Goal: Information Seeking & Learning: Learn about a topic

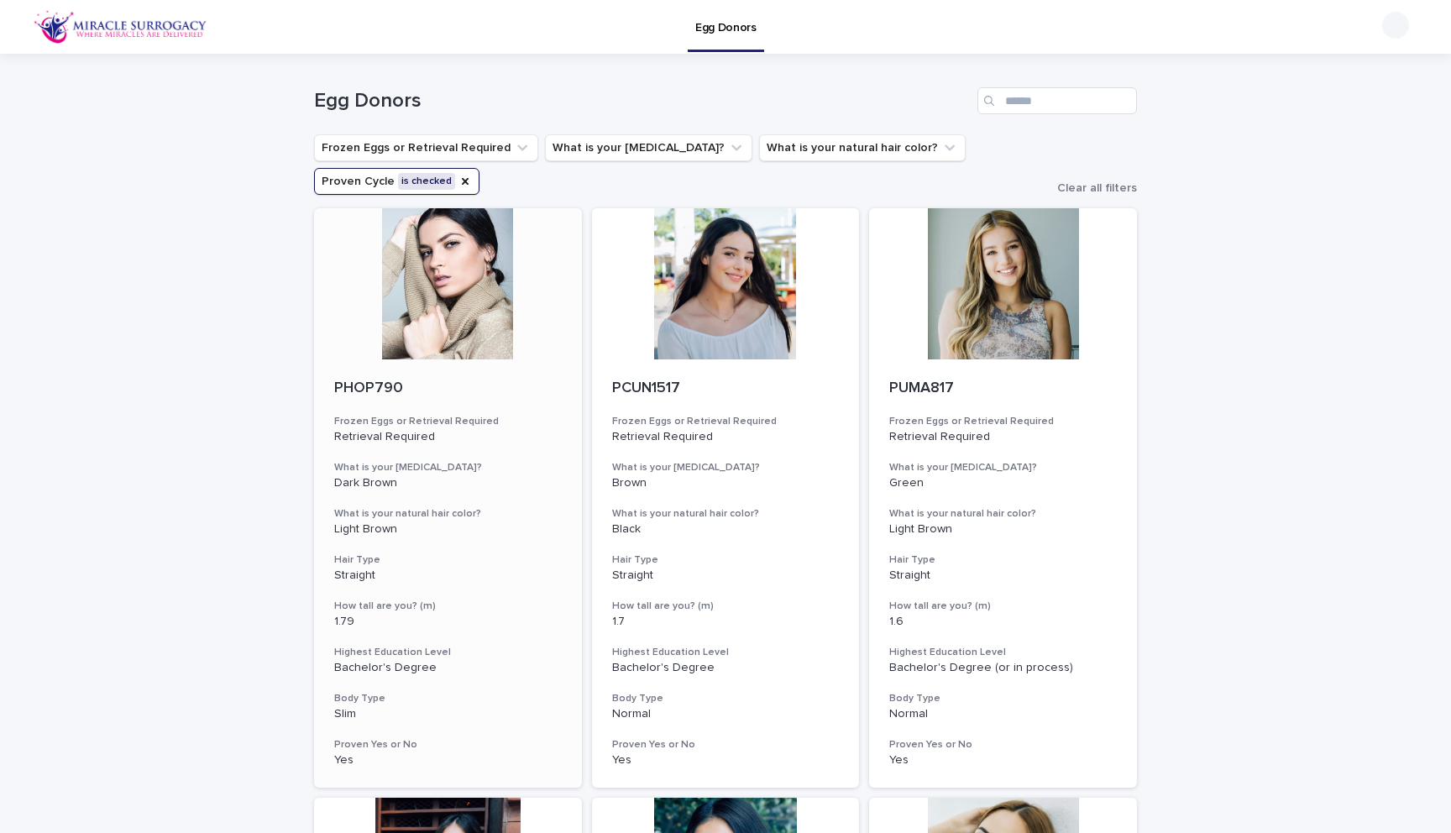
click at [425, 299] on div at bounding box center [448, 283] width 268 height 151
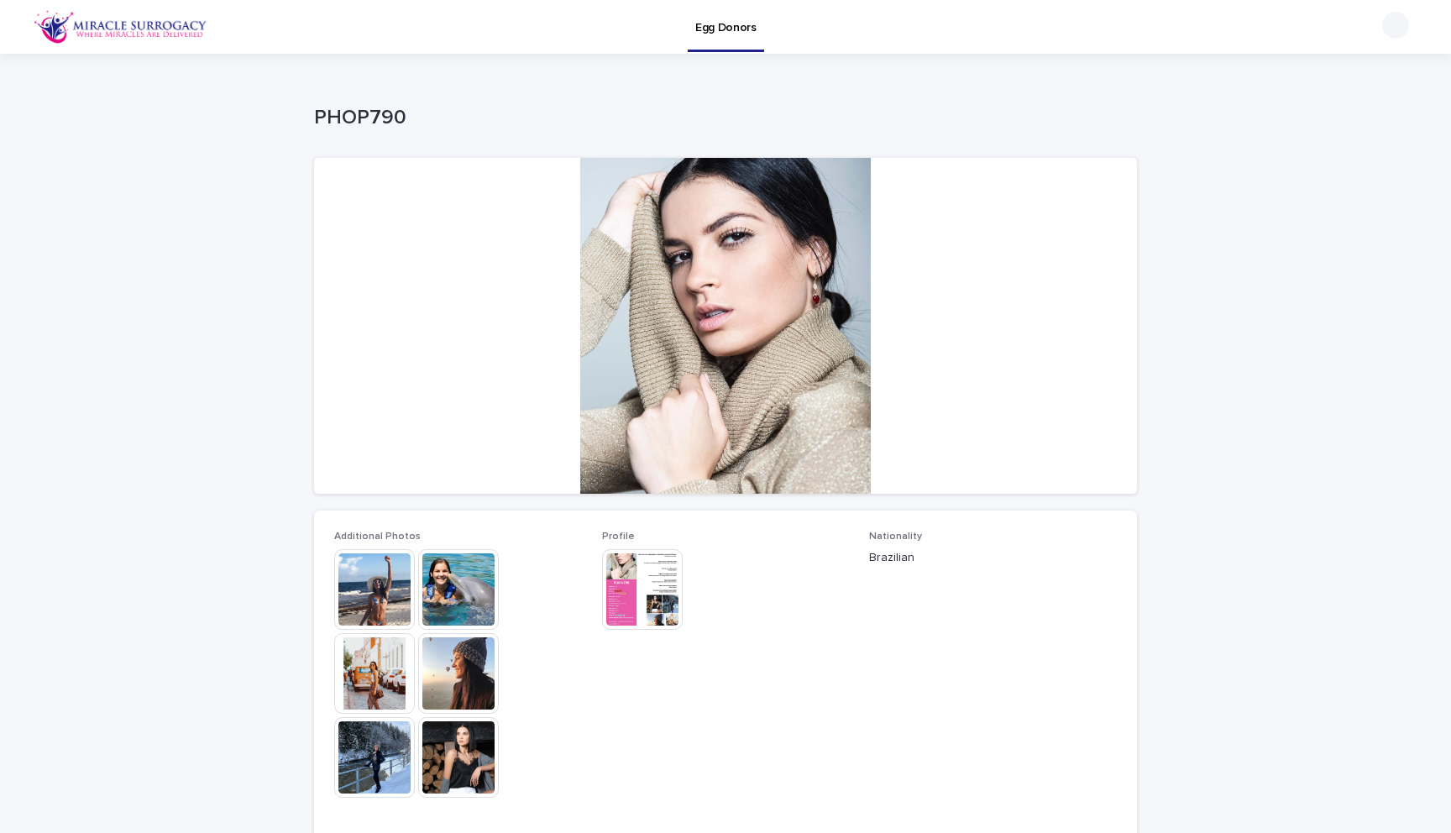
click at [621, 611] on img at bounding box center [642, 589] width 81 height 81
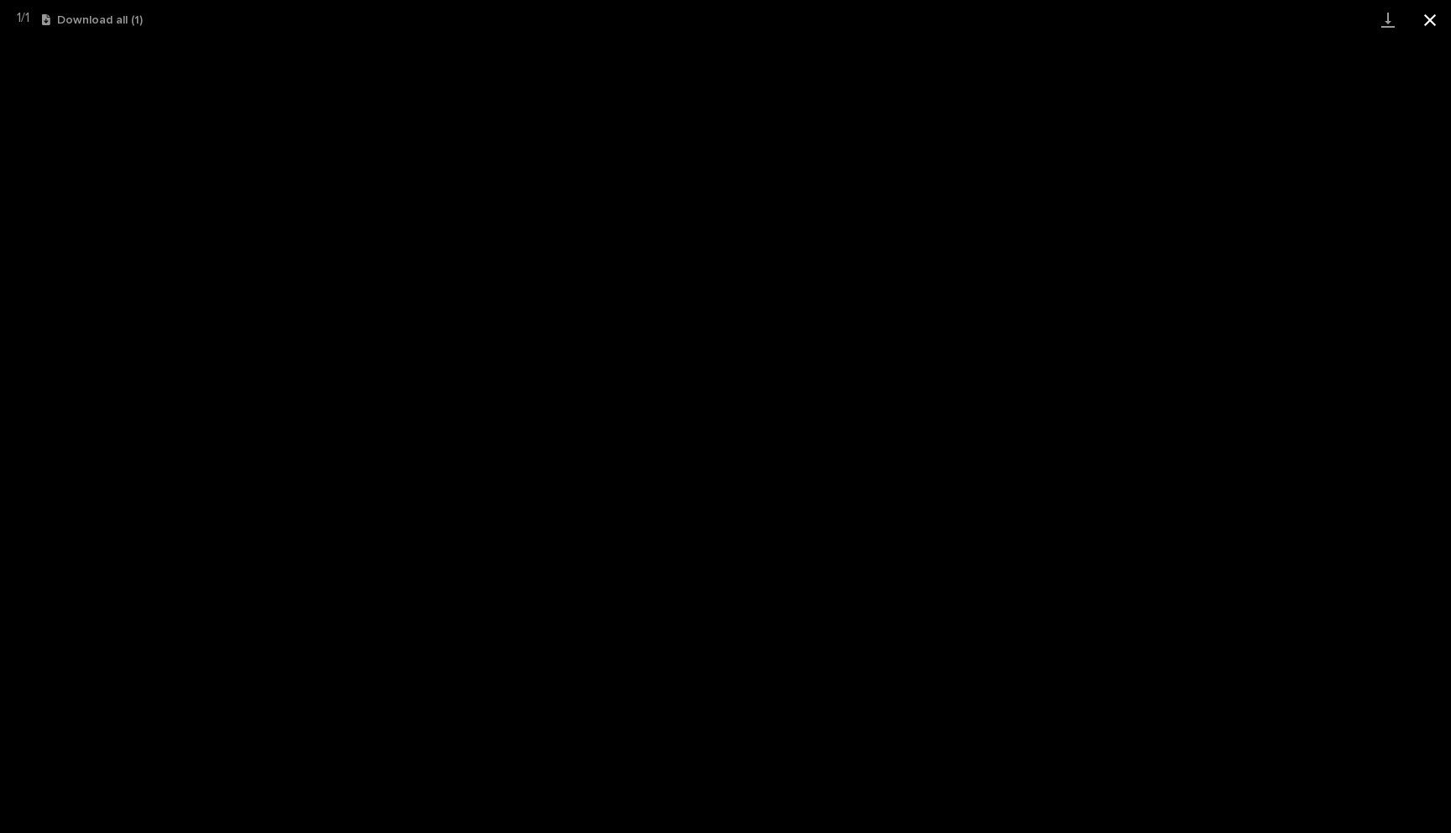
click at [1429, 18] on button "Close gallery" at bounding box center [1430, 19] width 42 height 39
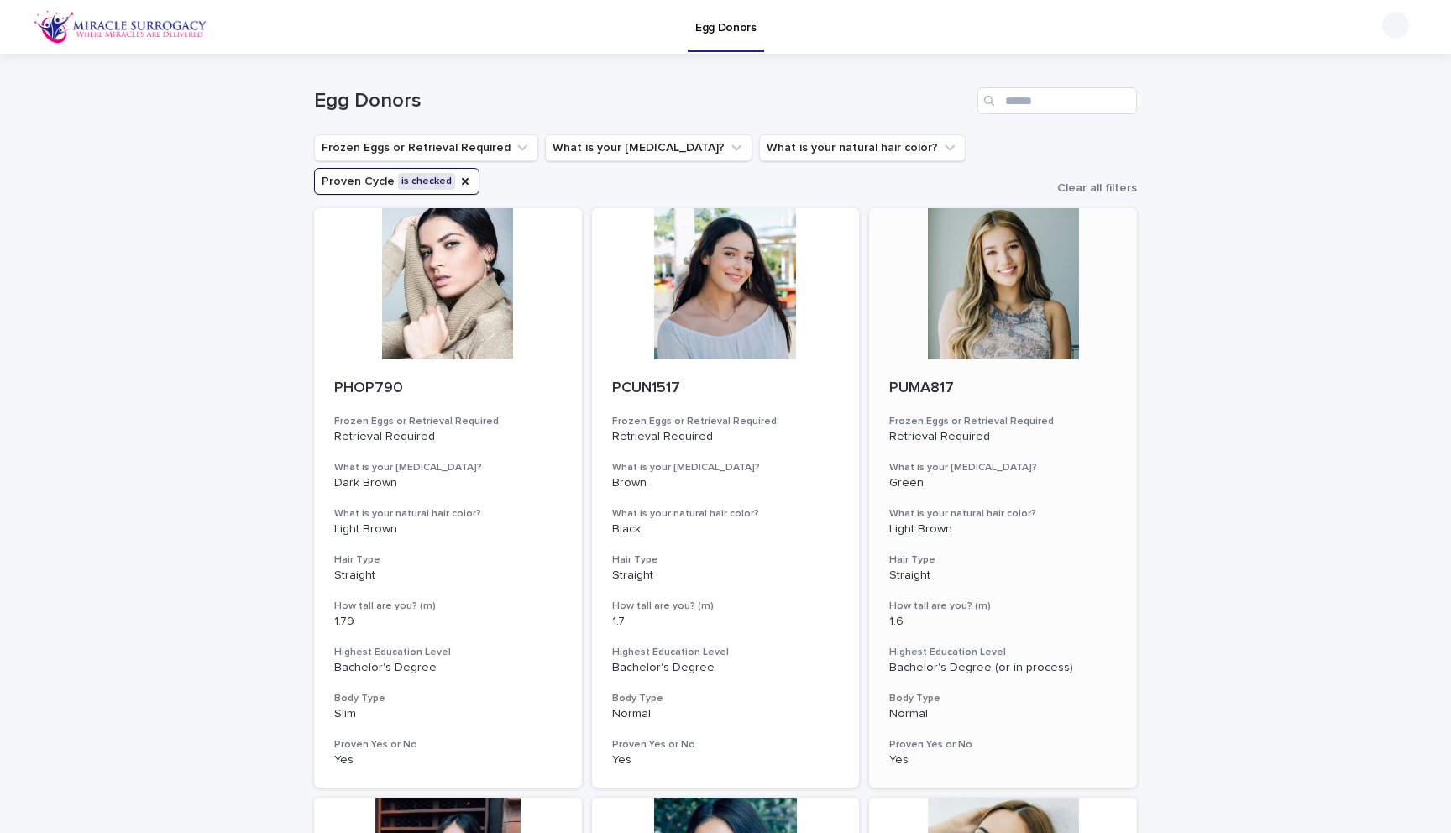
click at [994, 328] on div at bounding box center [1003, 283] width 268 height 151
